Goal: Find specific page/section: Find specific page/section

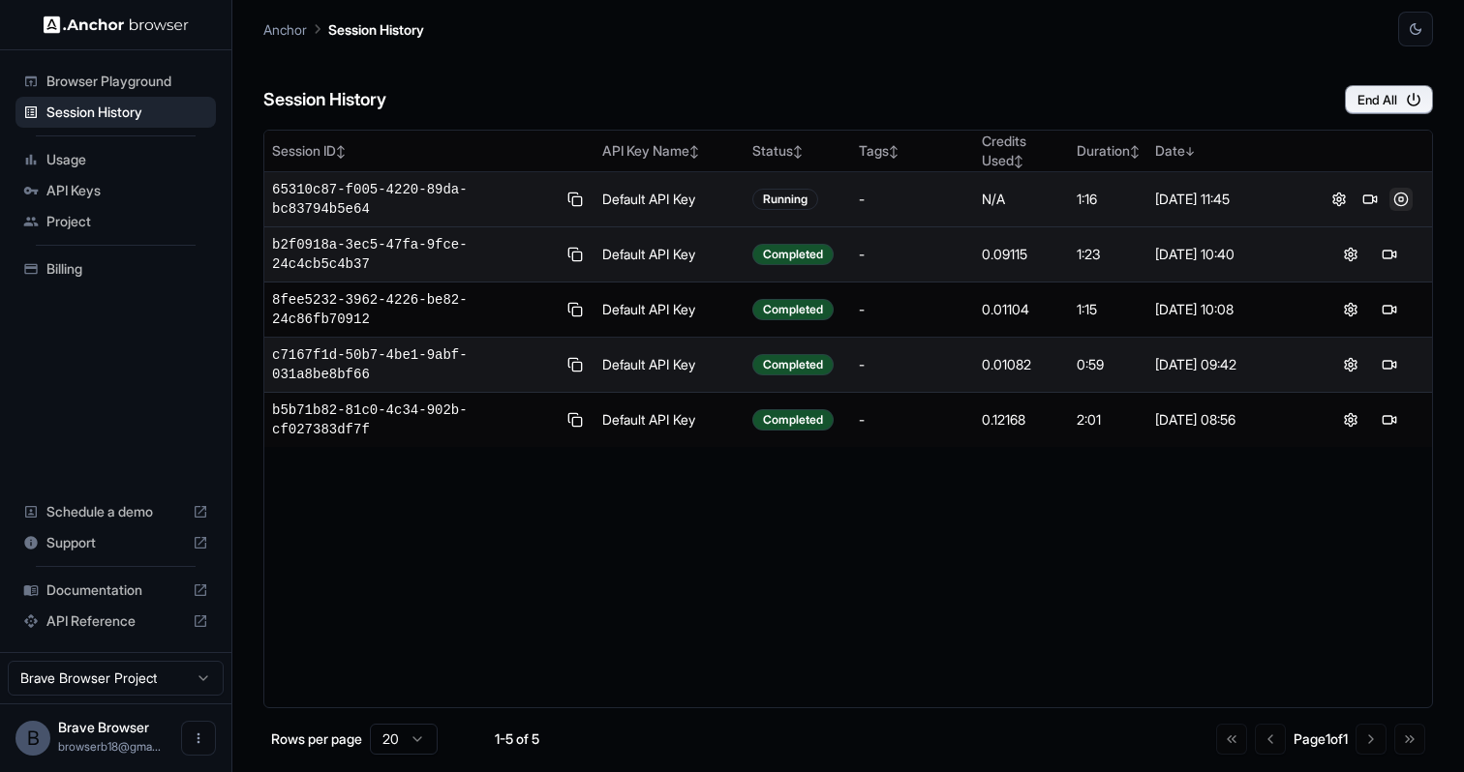
click at [1395, 196] on button at bounding box center [1400, 199] width 23 height 23
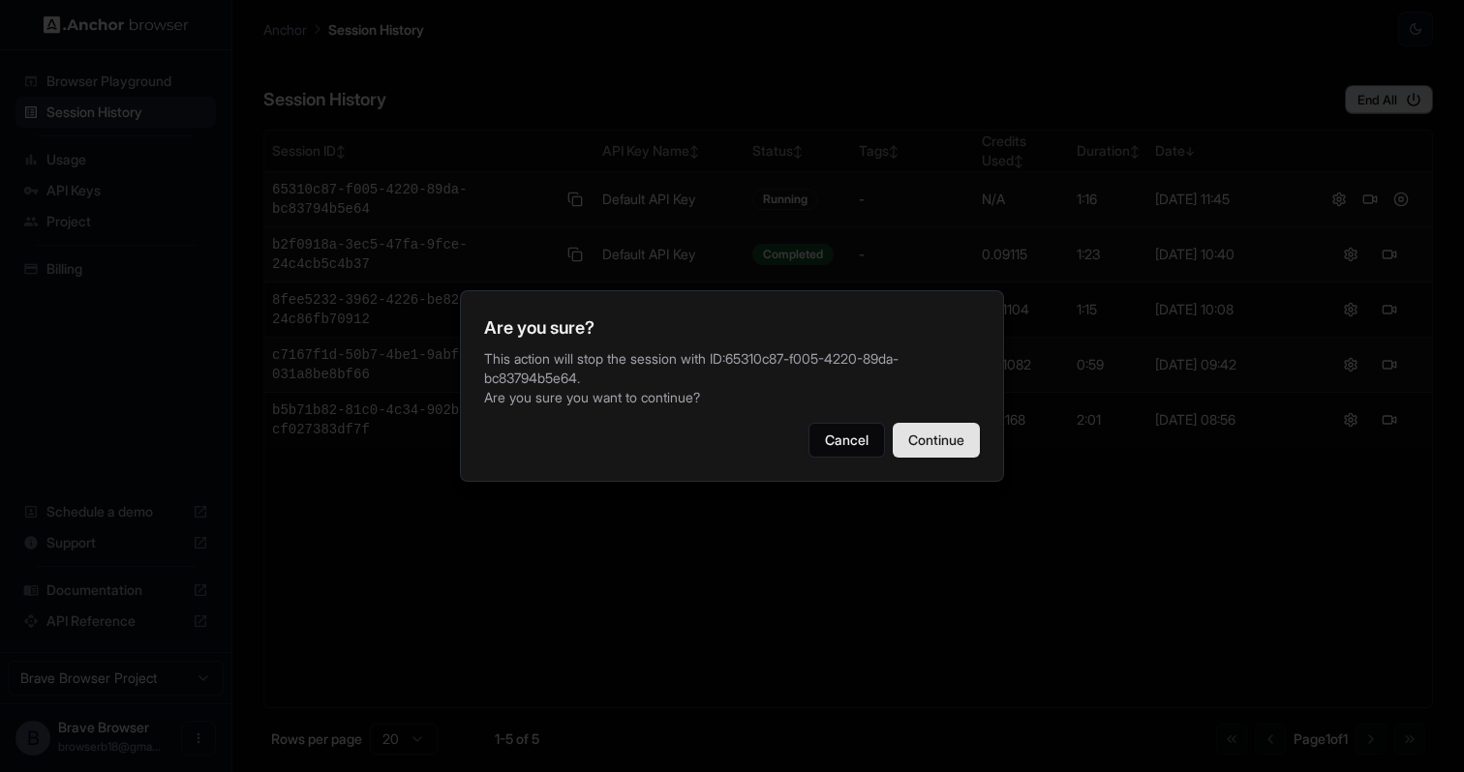
click at [944, 428] on button "Continue" at bounding box center [935, 440] width 87 height 35
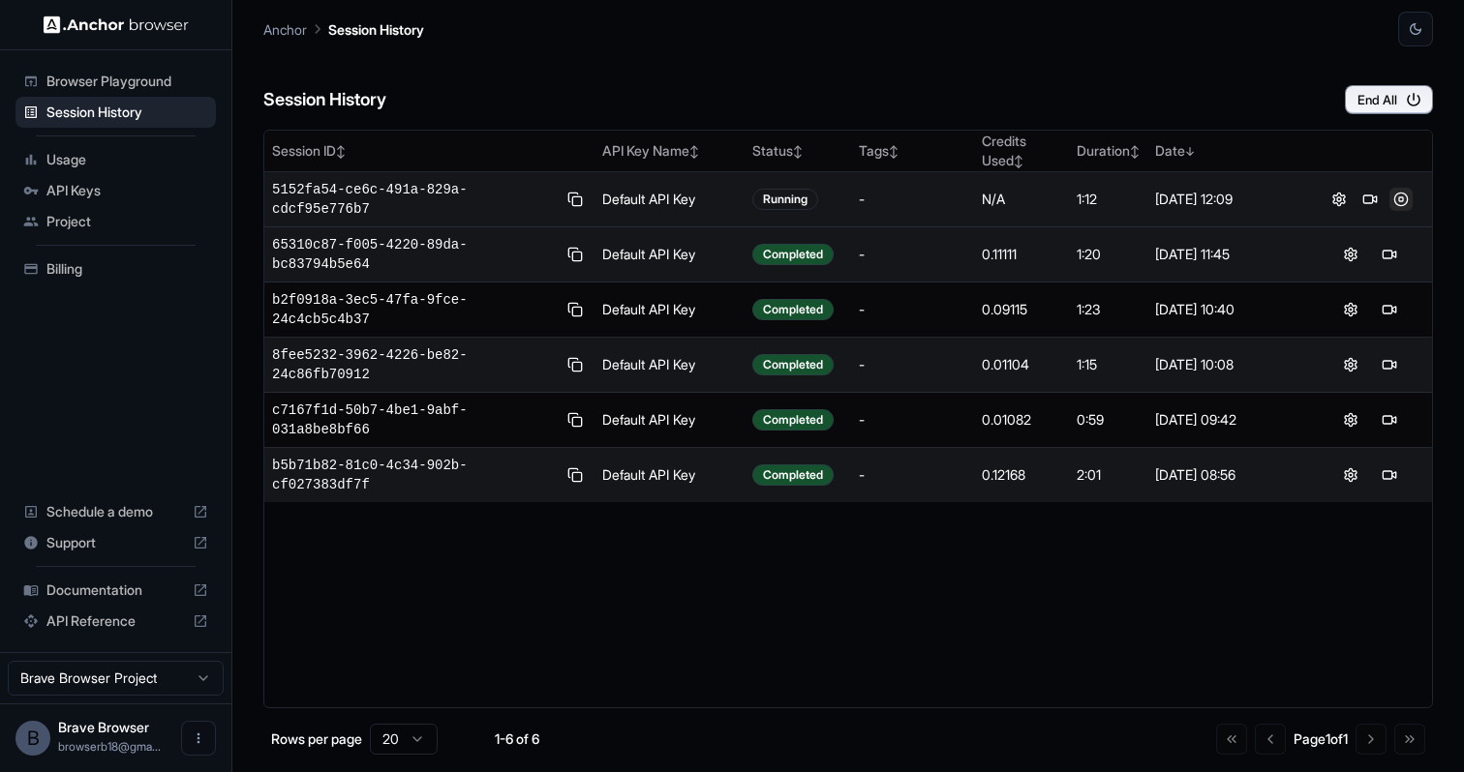
click at [1409, 195] on button at bounding box center [1400, 199] width 23 height 23
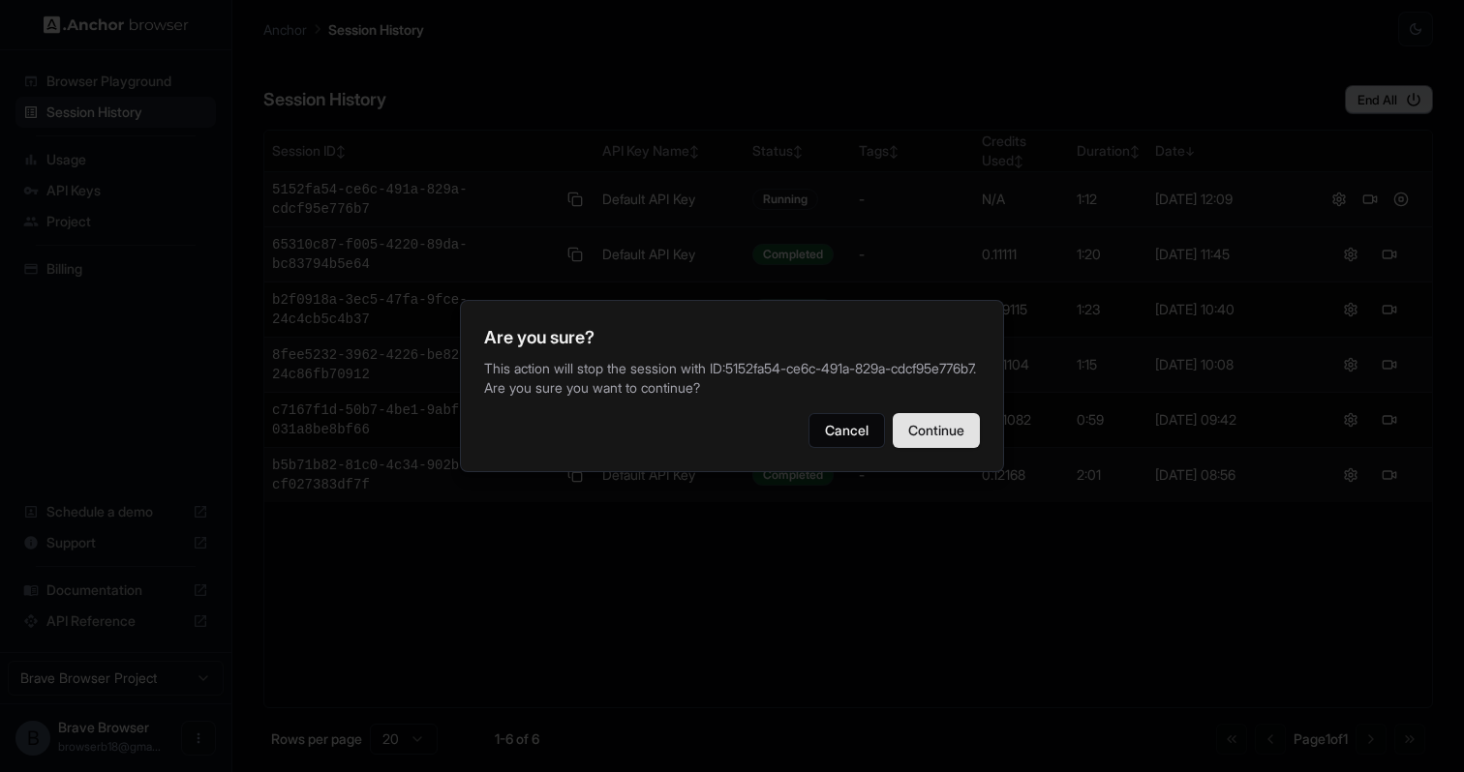
click at [955, 428] on button "Continue" at bounding box center [935, 430] width 87 height 35
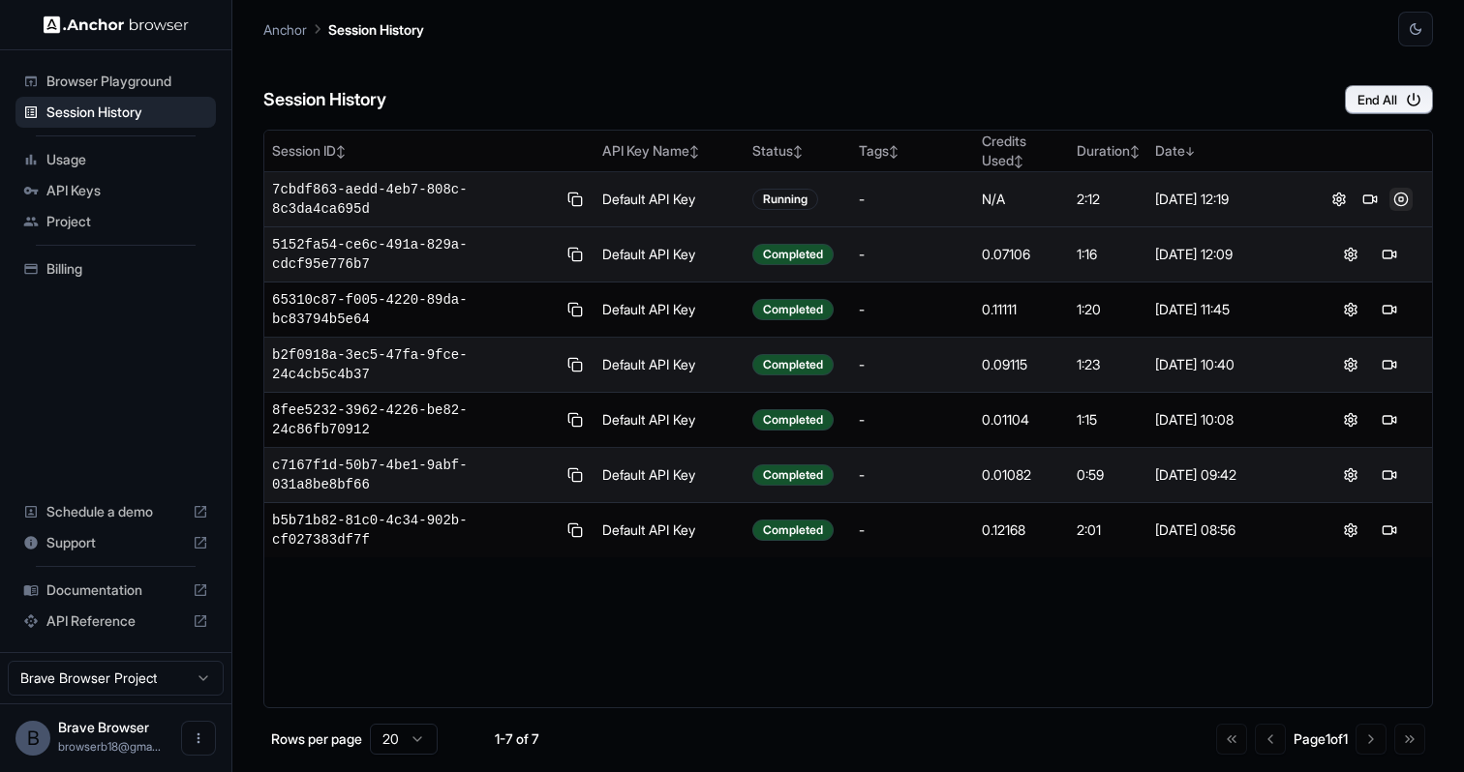
click at [1409, 199] on button at bounding box center [1400, 199] width 23 height 23
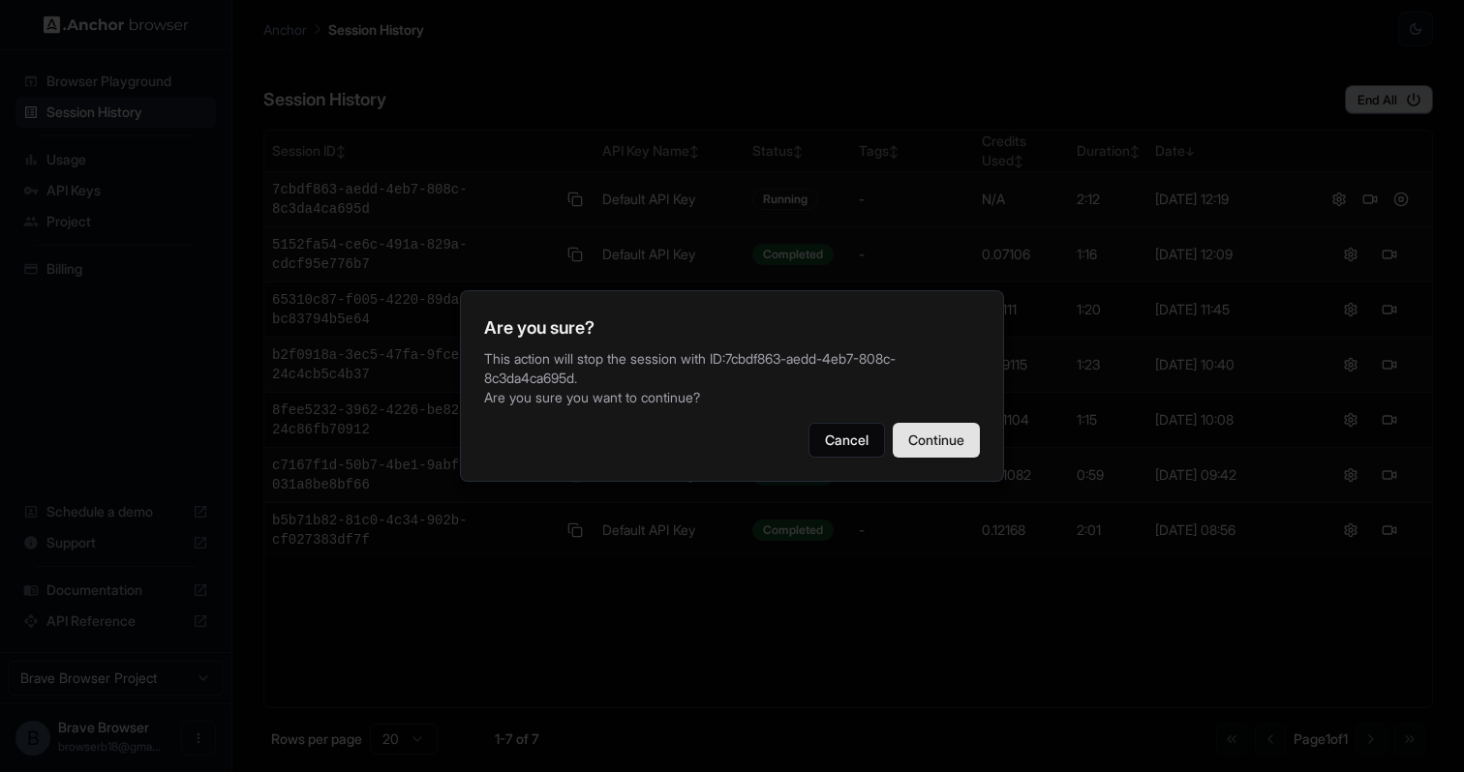
click at [947, 432] on button "Continue" at bounding box center [935, 440] width 87 height 35
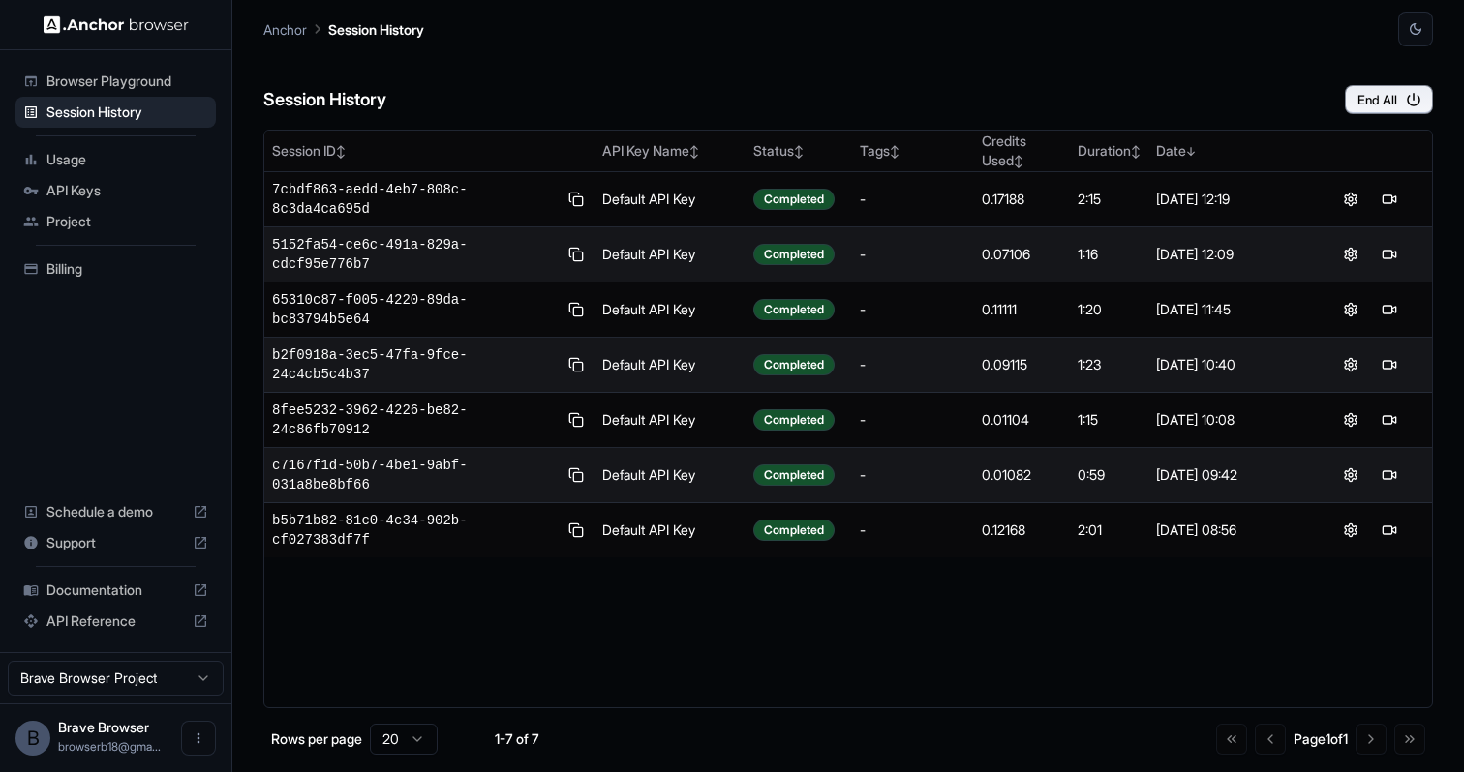
click at [93, 266] on span "Billing" at bounding box center [127, 268] width 162 height 19
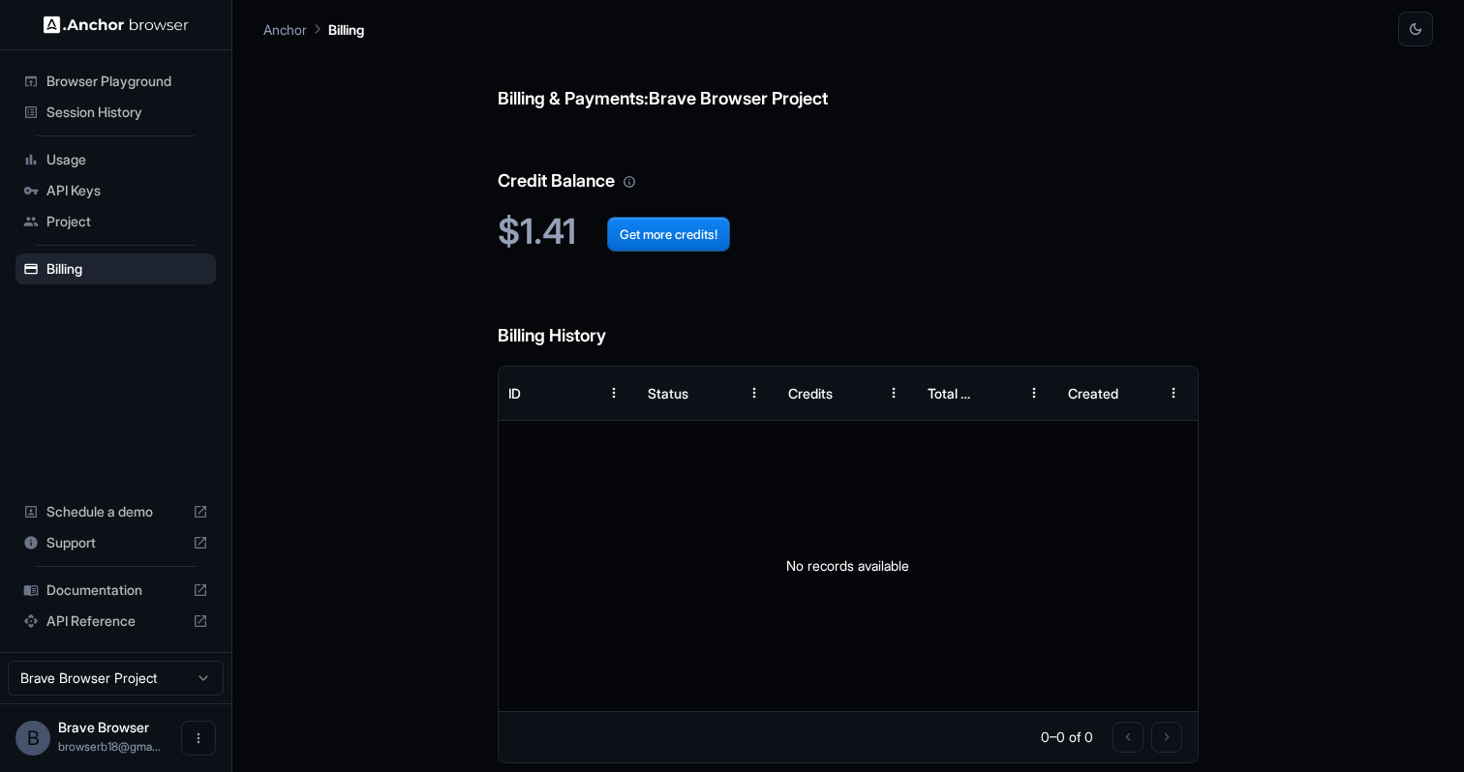
click at [102, 106] on span "Session History" at bounding box center [127, 112] width 162 height 19
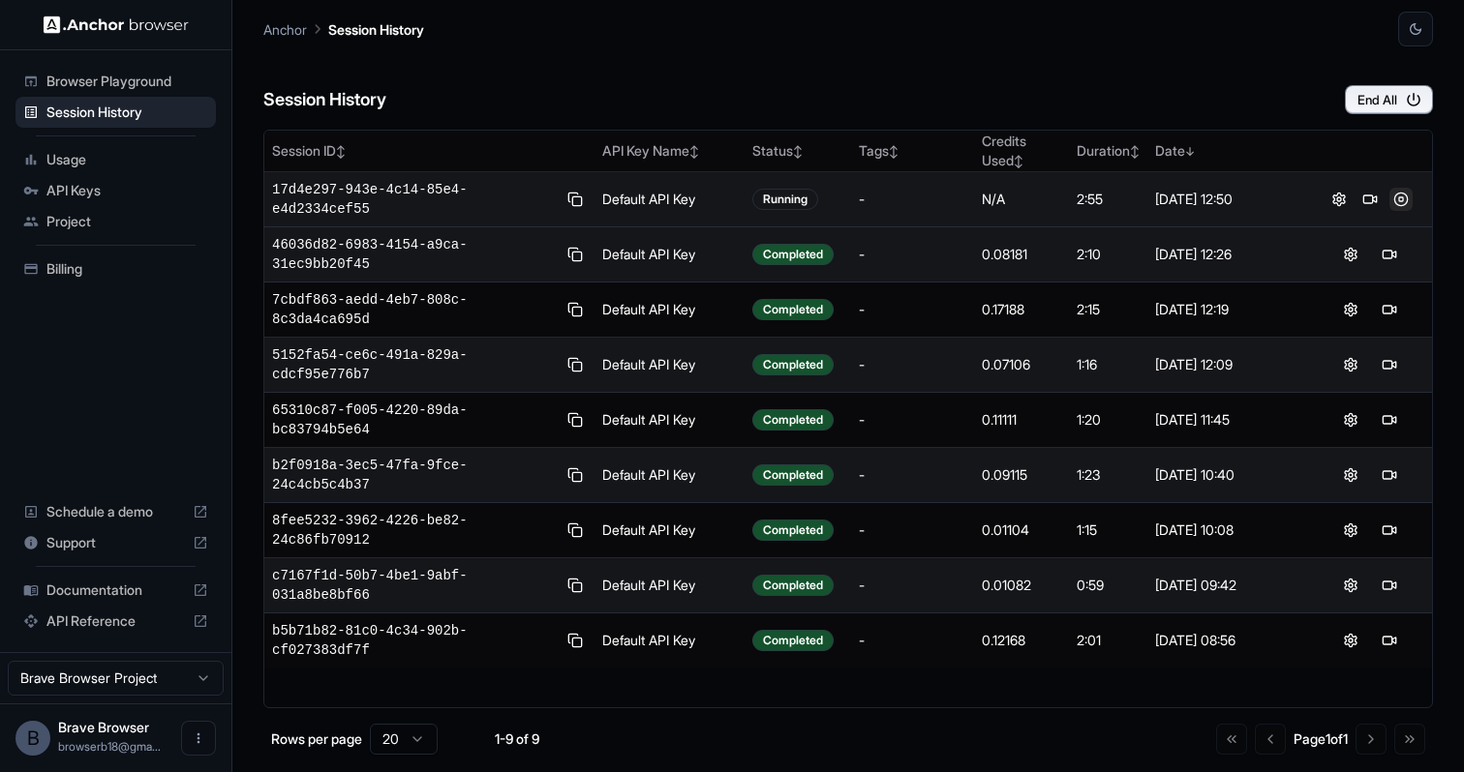
click at [1405, 202] on button at bounding box center [1400, 199] width 23 height 23
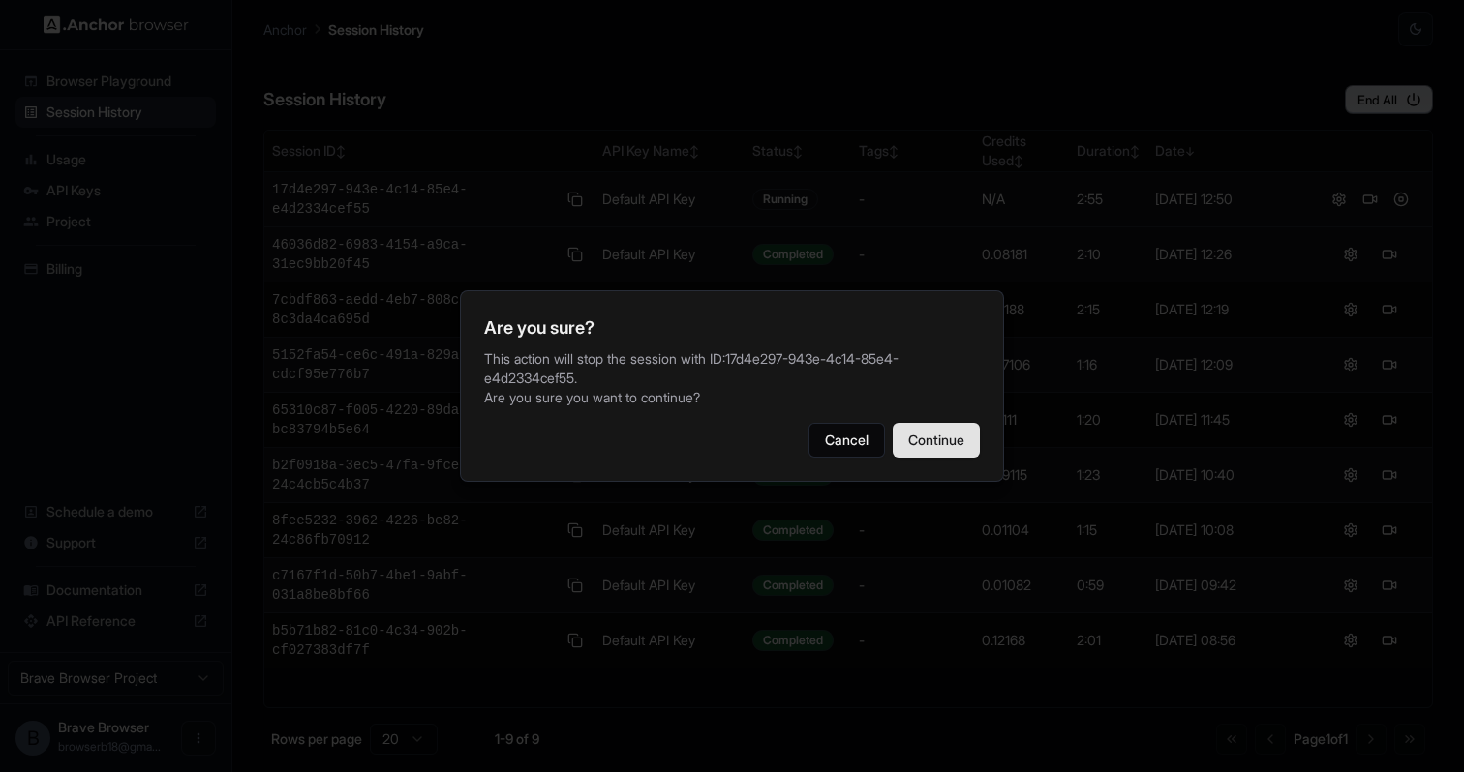
click at [952, 434] on button "Continue" at bounding box center [935, 440] width 87 height 35
